Goal: Task Accomplishment & Management: Use online tool/utility

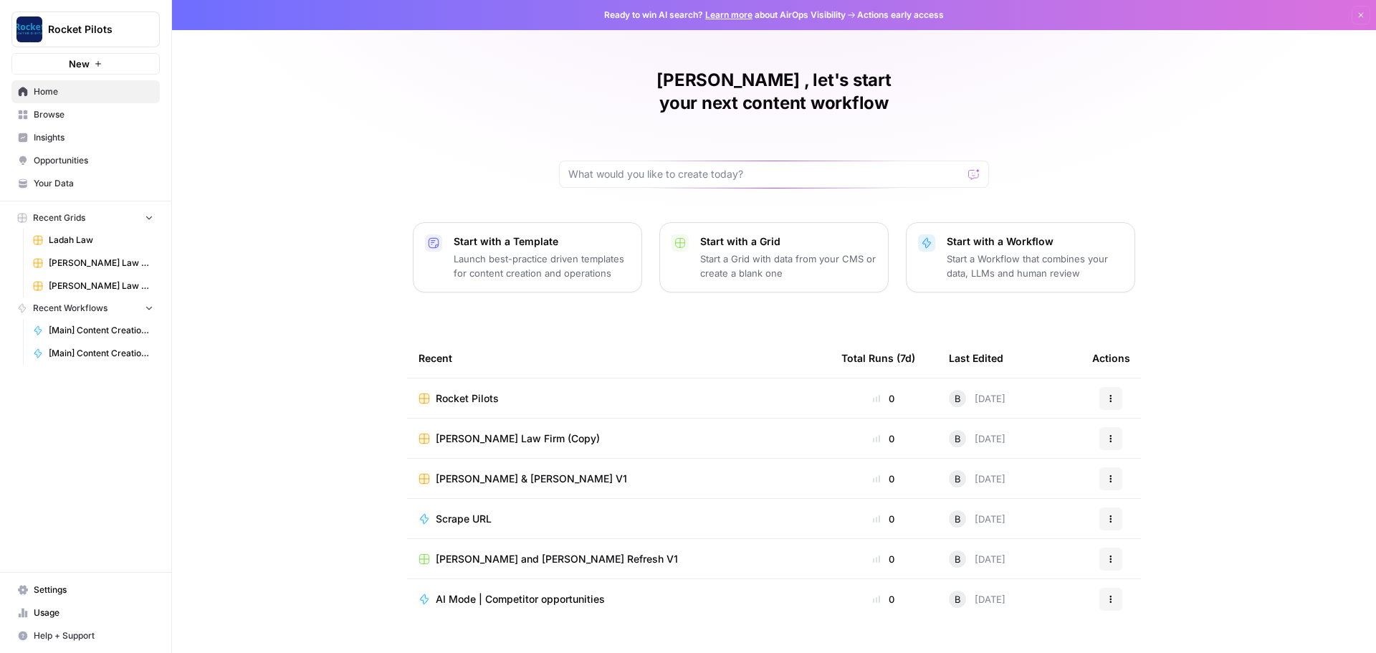
click at [419, 383] on td "Rocket Pilots" at bounding box center [618, 397] width 423 height 39
click at [466, 391] on span "Rocket Pilots" at bounding box center [467, 398] width 63 height 14
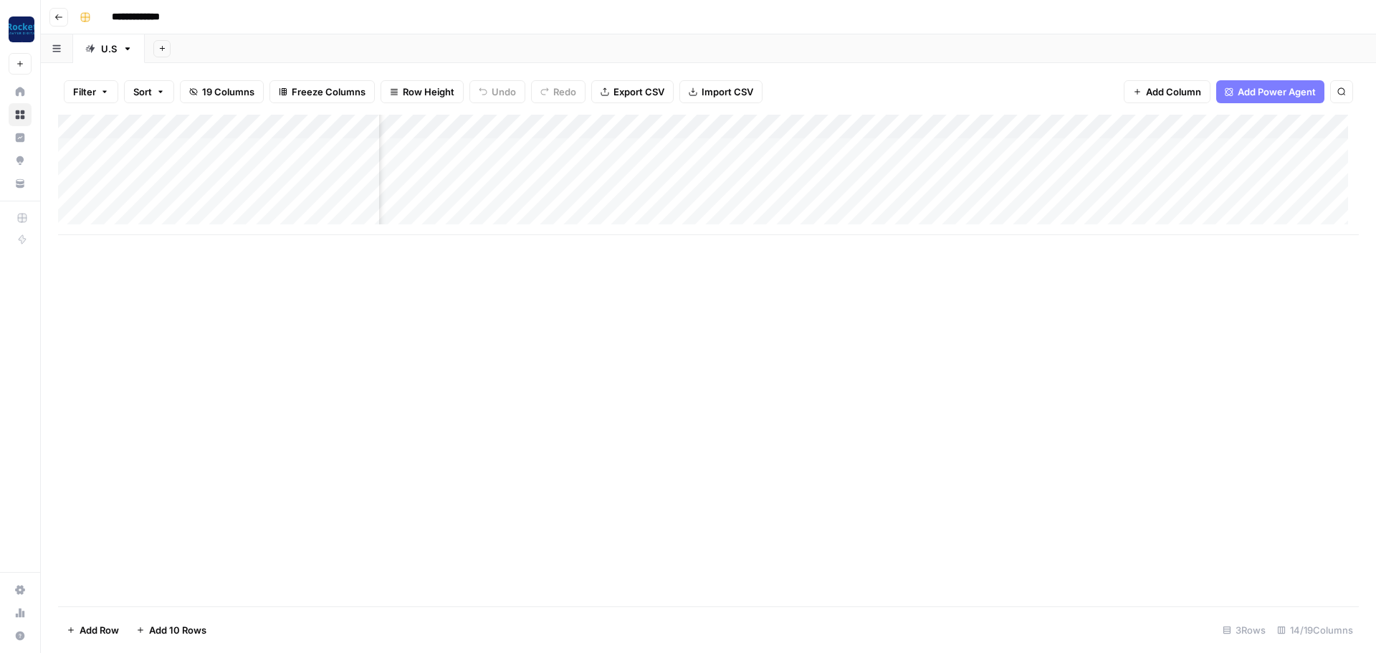
scroll to position [0, 953]
click at [976, 151] on div "Add Column" at bounding box center [708, 175] width 1301 height 120
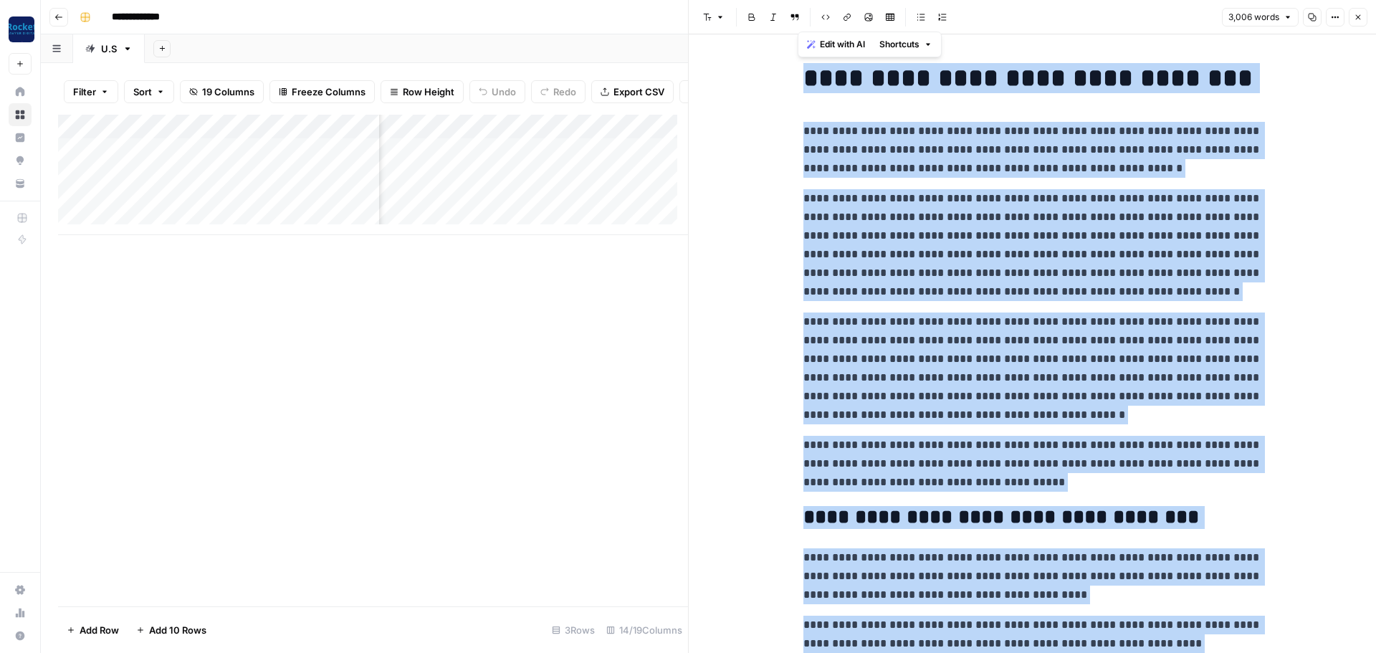
copy div "**********"
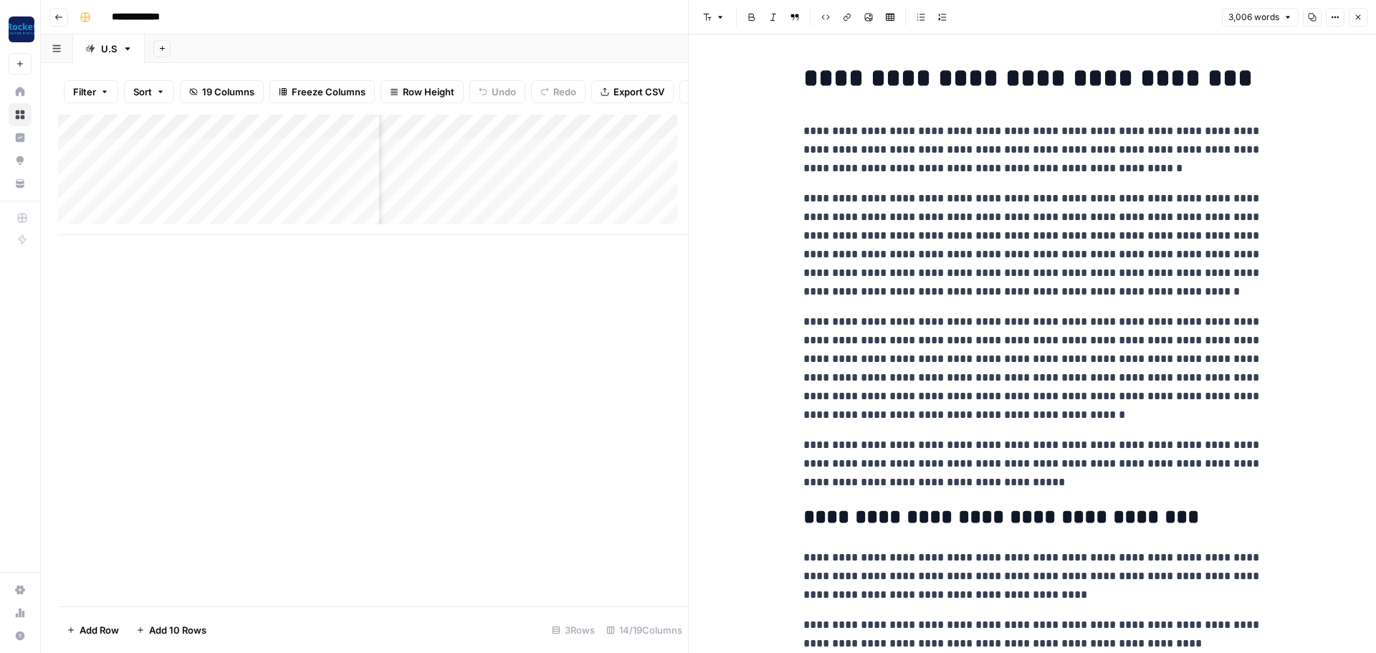
click at [1352, 18] on button "Close" at bounding box center [1358, 17] width 19 height 19
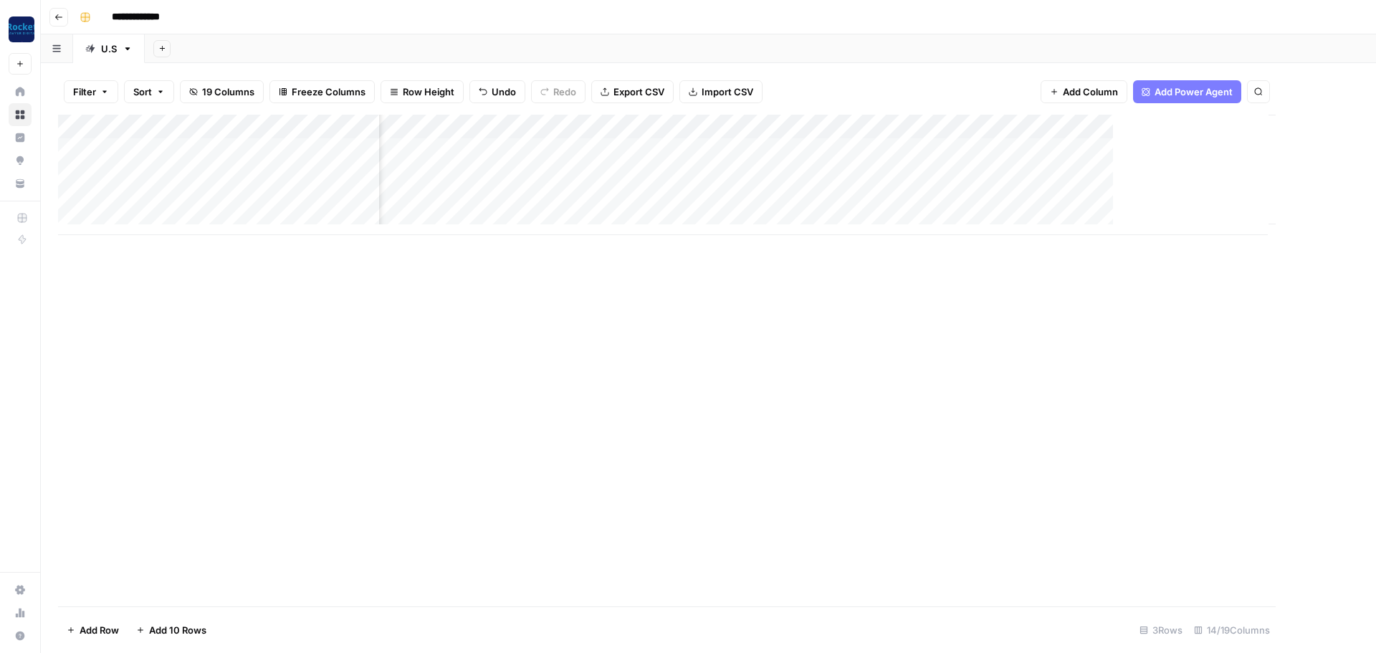
scroll to position [0, 935]
